Goal: Check status

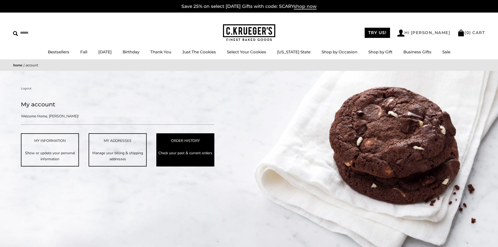
click at [179, 160] on link "ORDER HISTORY Check your past & current orders" at bounding box center [185, 149] width 58 height 33
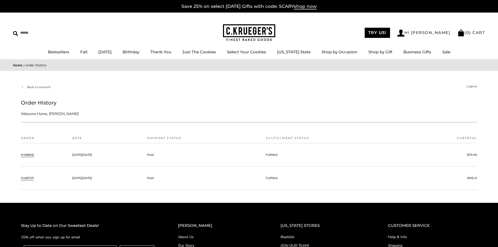
click at [25, 154] on link "#406846" at bounding box center [27, 155] width 13 height 5
click at [28, 177] on link "#406707" at bounding box center [27, 178] width 13 height 5
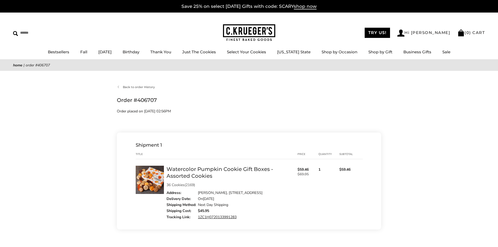
drag, startPoint x: 240, startPoint y: 219, endPoint x: 196, endPoint y: 217, distance: 44.3
click at [196, 217] on div "Tracking Link: 1ZC1H0720133991283" at bounding box center [231, 217] width 128 height 5
copy div "1ZC1H0720133991283"
